Goal: Navigation & Orientation: Find specific page/section

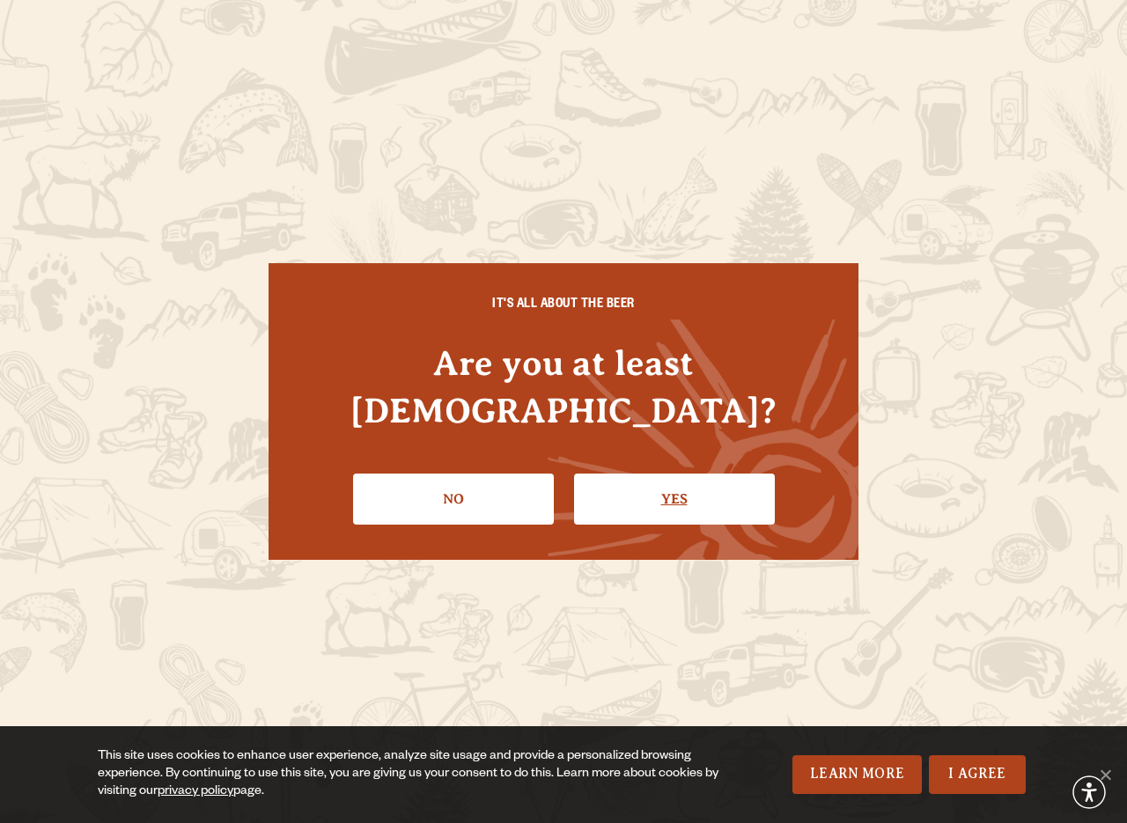
click at [631, 476] on link "Yes" at bounding box center [674, 499] width 201 height 51
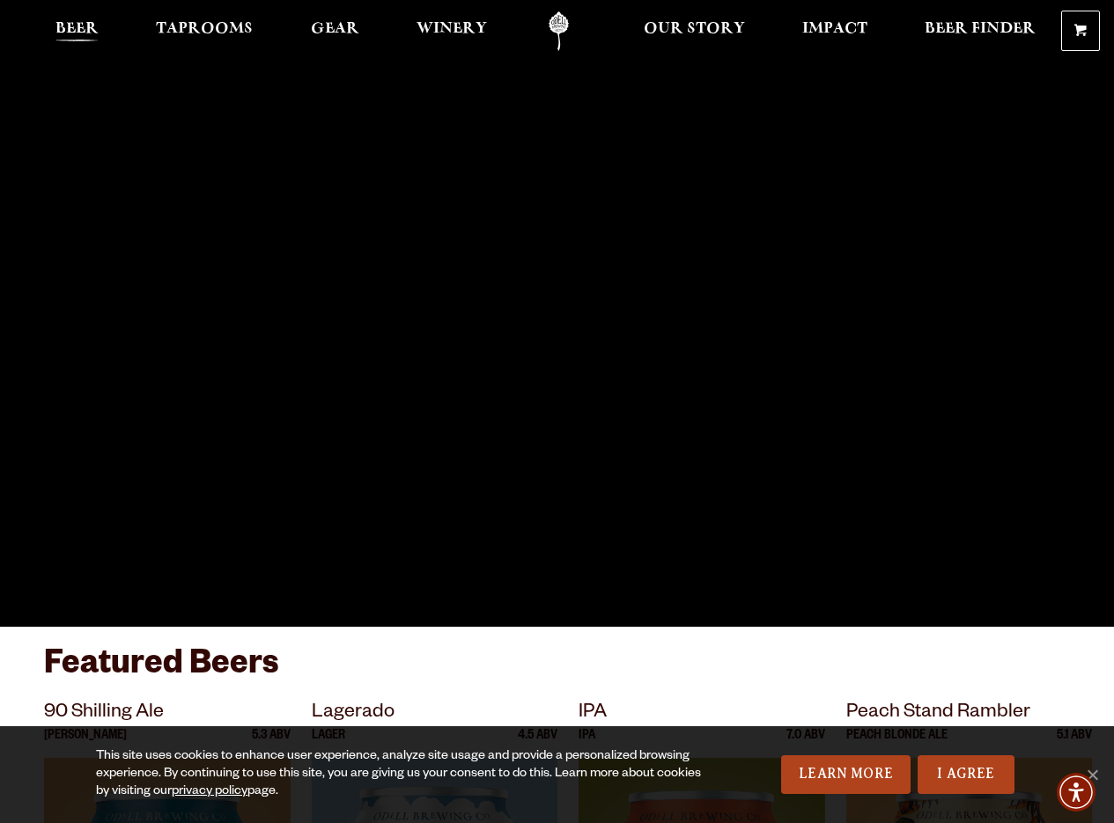
click at [72, 23] on span "Beer" at bounding box center [76, 29] width 43 height 14
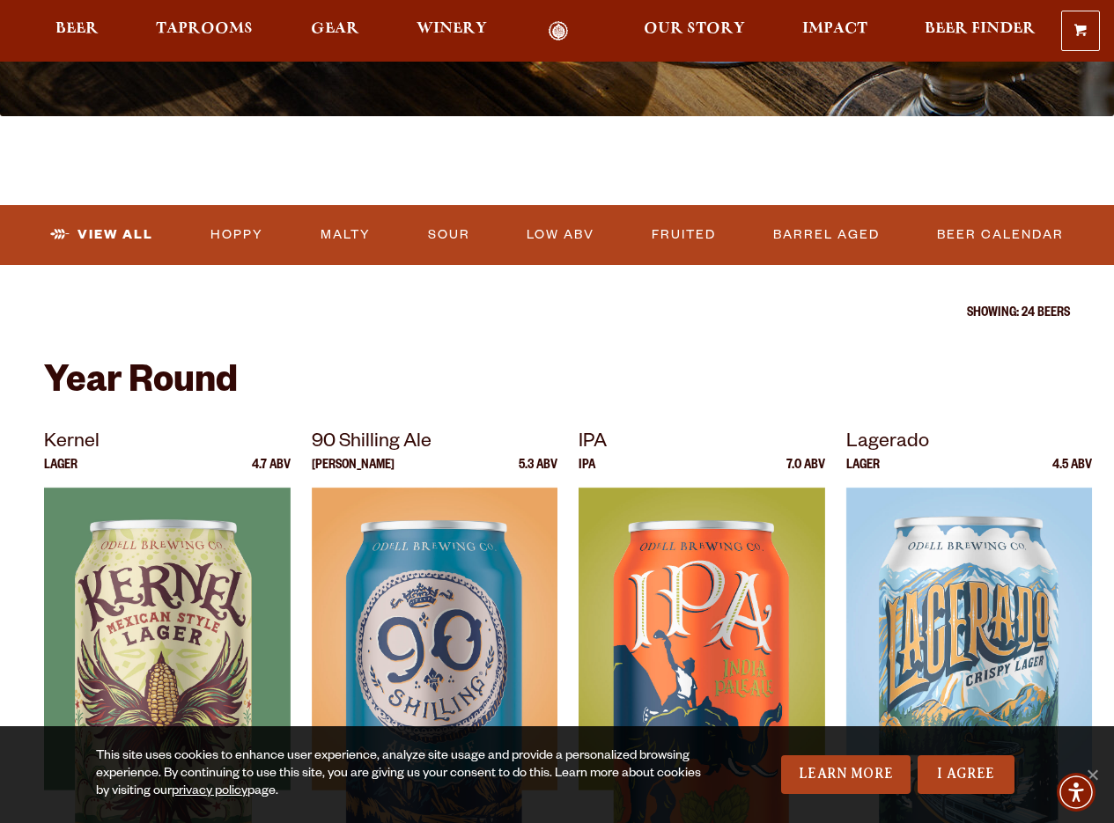
scroll to position [469, 0]
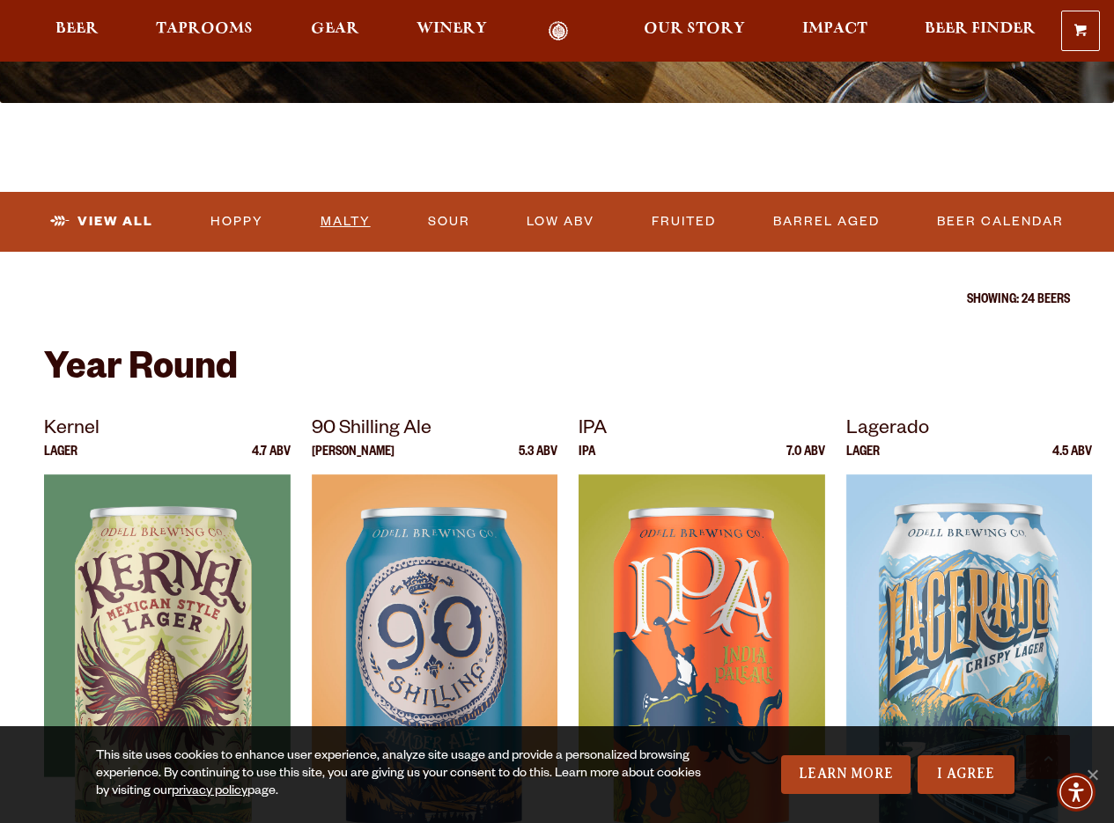
click at [349, 215] on link "Malty" at bounding box center [346, 222] width 64 height 41
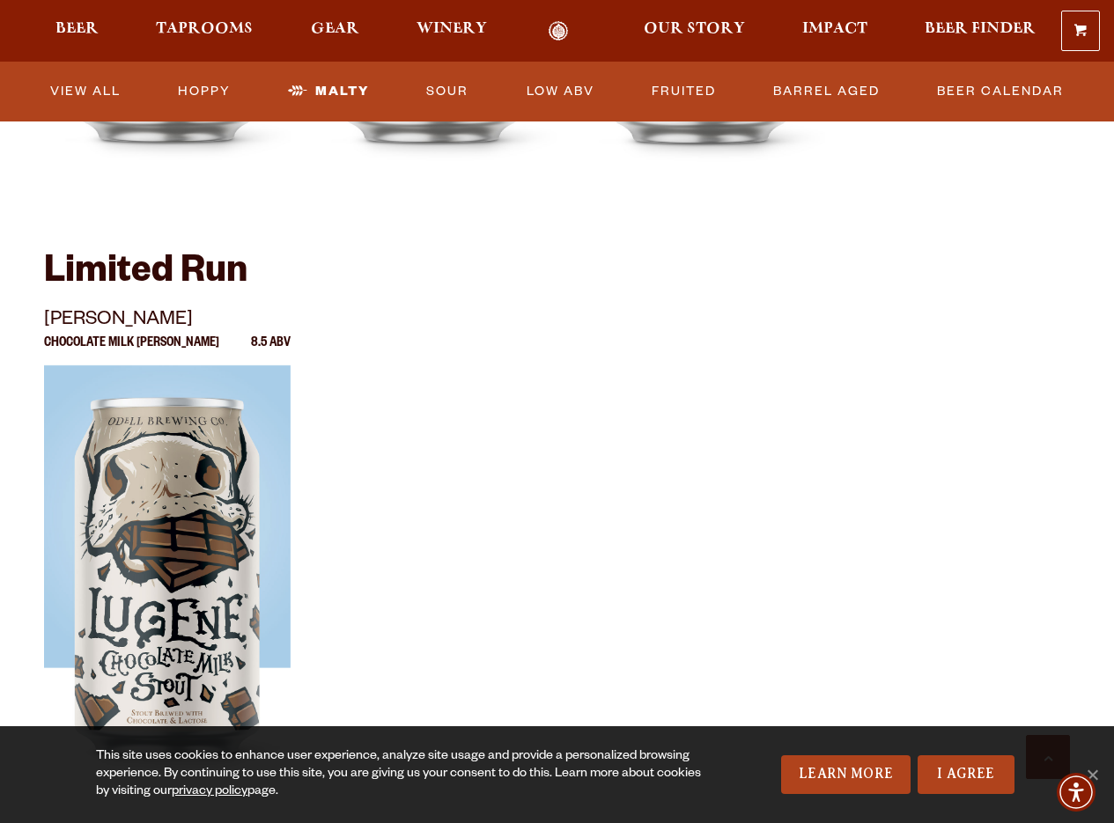
scroll to position [1037, 0]
